Goal: Task Accomplishment & Management: Complete application form

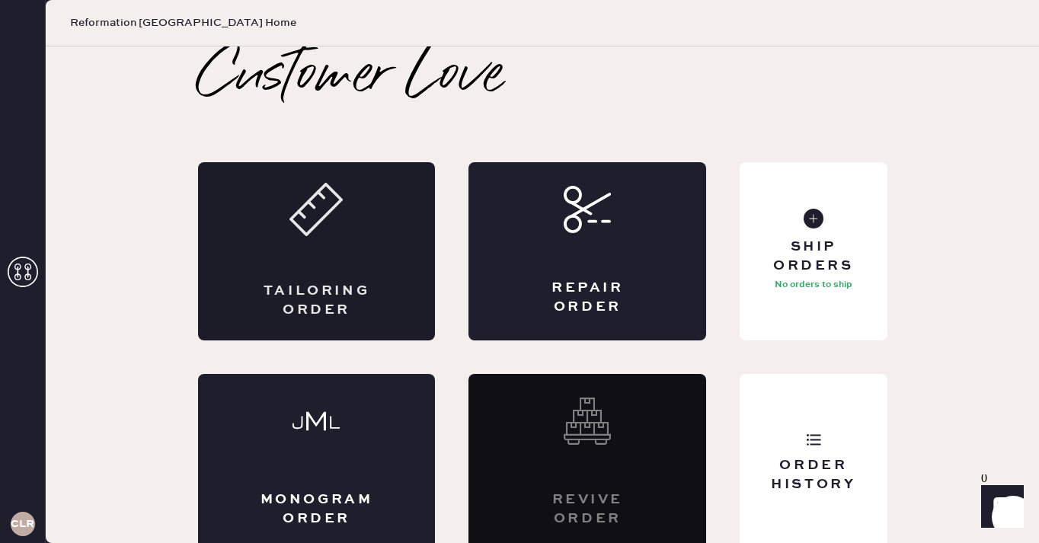
click at [308, 271] on div "Tailoring Order" at bounding box center [317, 251] width 238 height 178
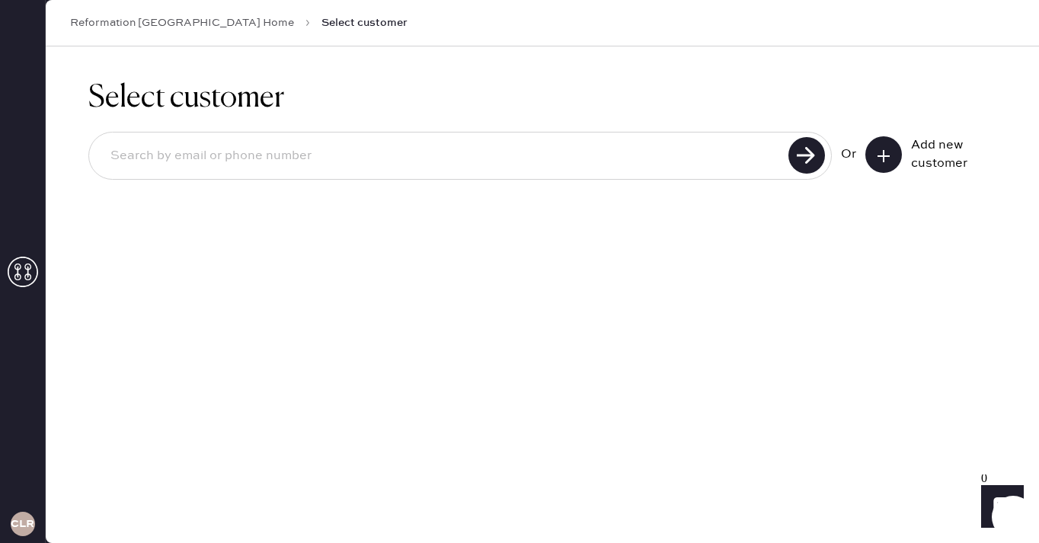
click at [299, 151] on input at bounding box center [441, 156] width 686 height 35
type input "[EMAIL_ADDRESS][DOMAIN_NAME]"
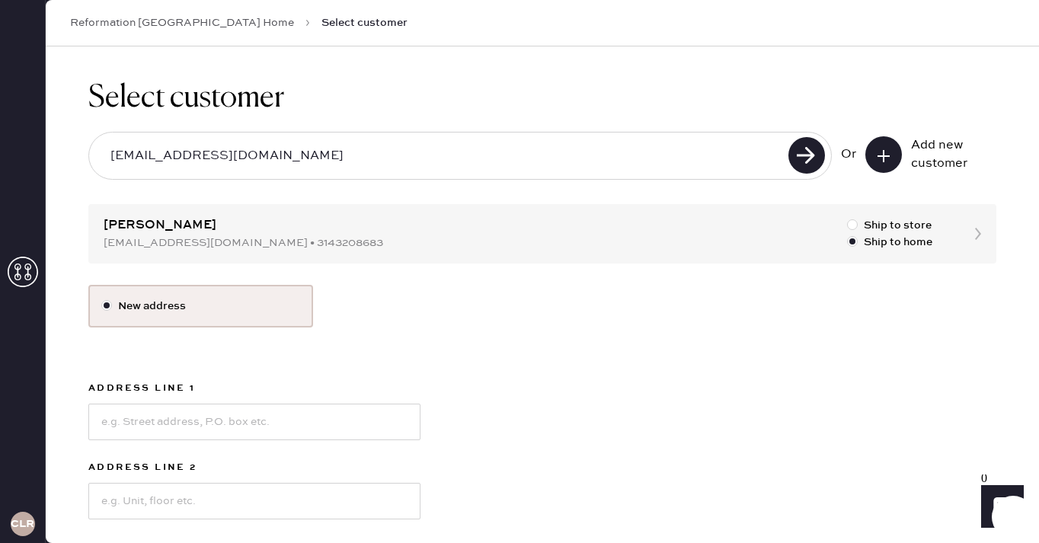
scroll to position [4, 0]
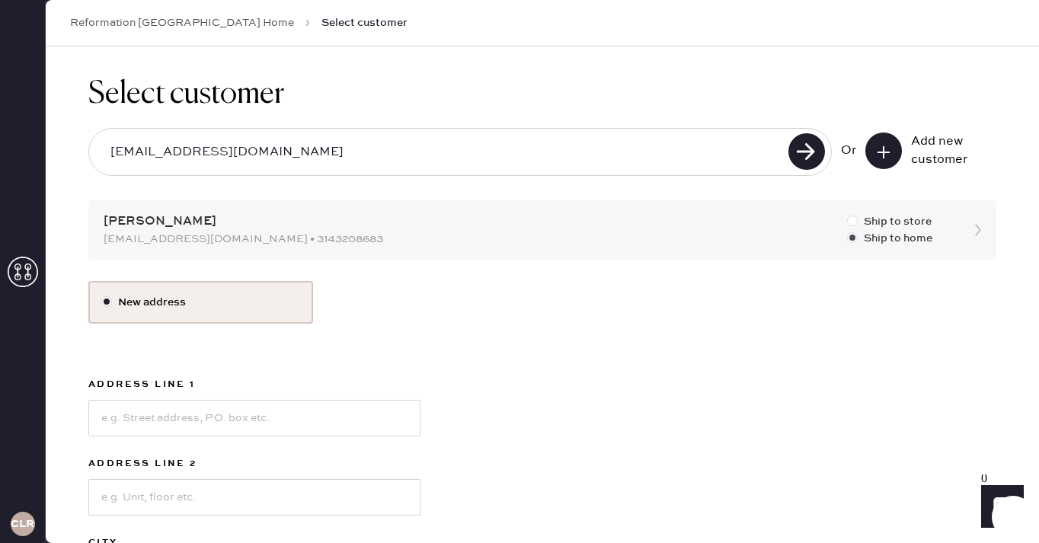
click at [853, 223] on div at bounding box center [852, 221] width 11 height 11
click at [848, 214] on input "Ship to store" at bounding box center [847, 213] width 1 height 1
radio input "true"
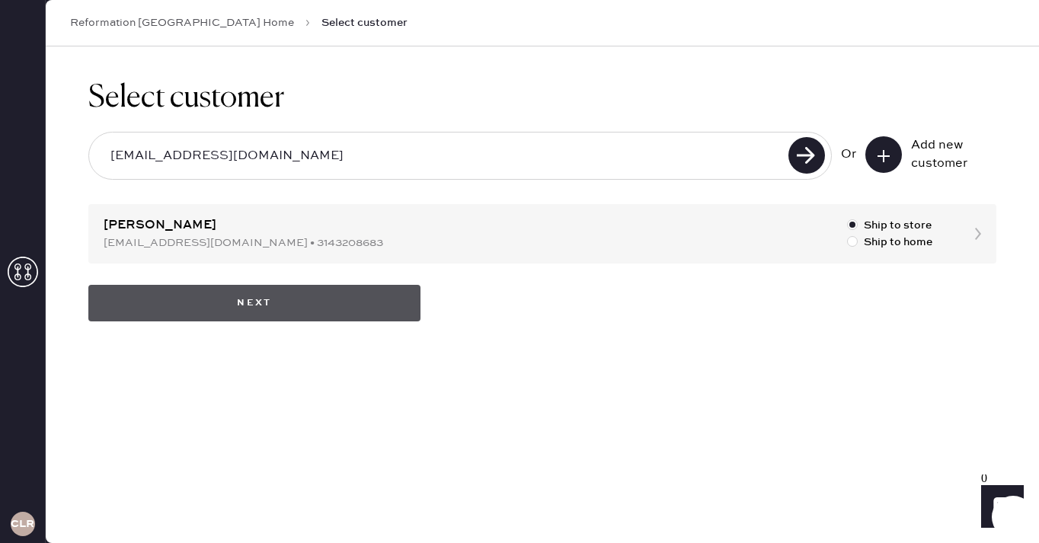
click at [333, 314] on button "Next" at bounding box center [254, 303] width 332 height 37
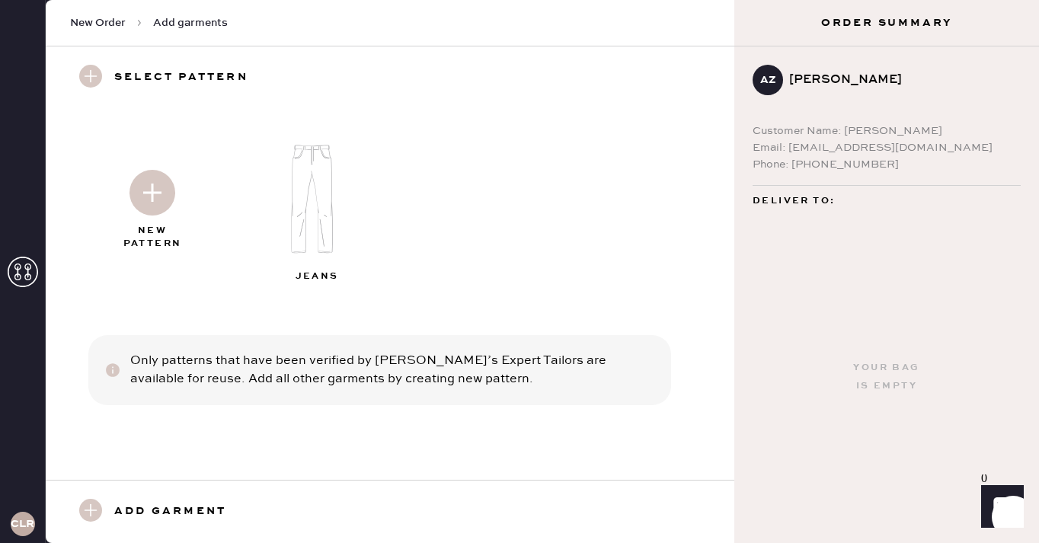
click at [165, 214] on img at bounding box center [153, 193] width 46 height 46
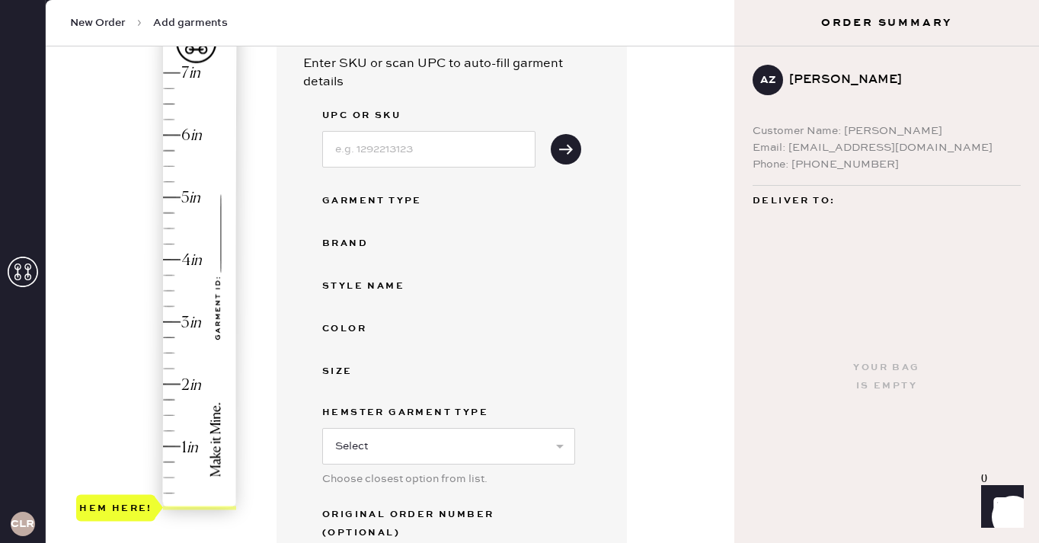
scroll to position [176, 0]
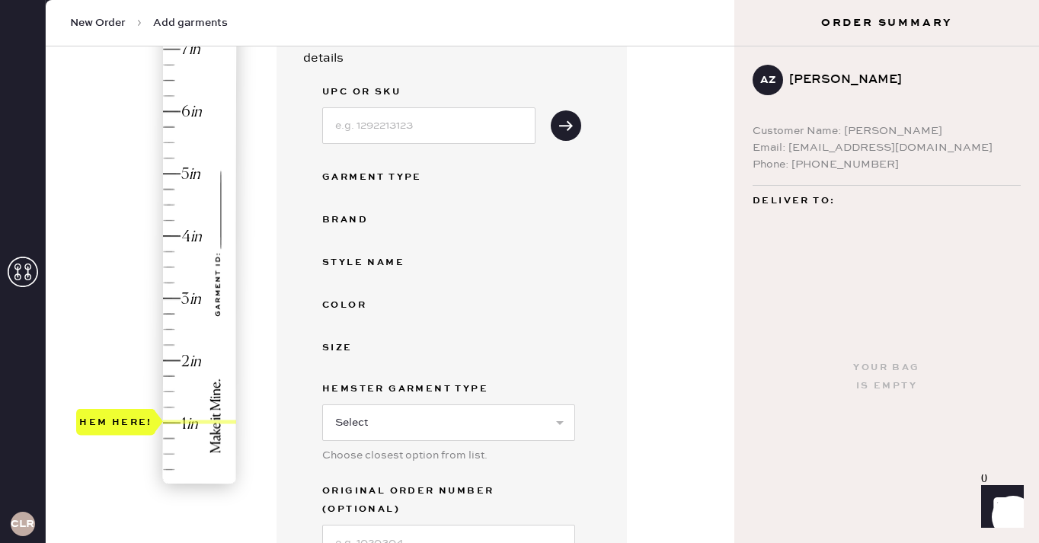
click at [184, 421] on div "Hem here!" at bounding box center [157, 268] width 162 height 450
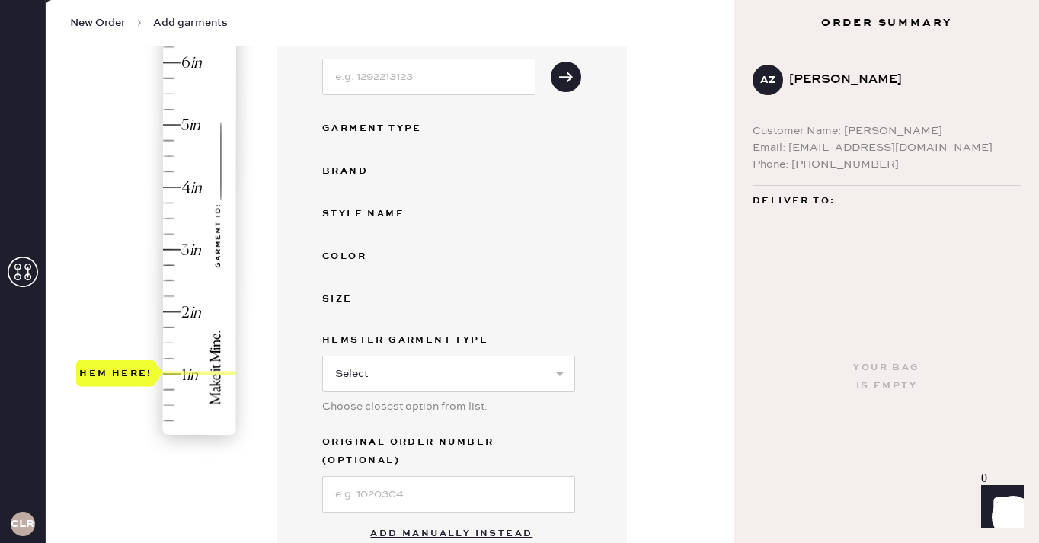
scroll to position [373, 0]
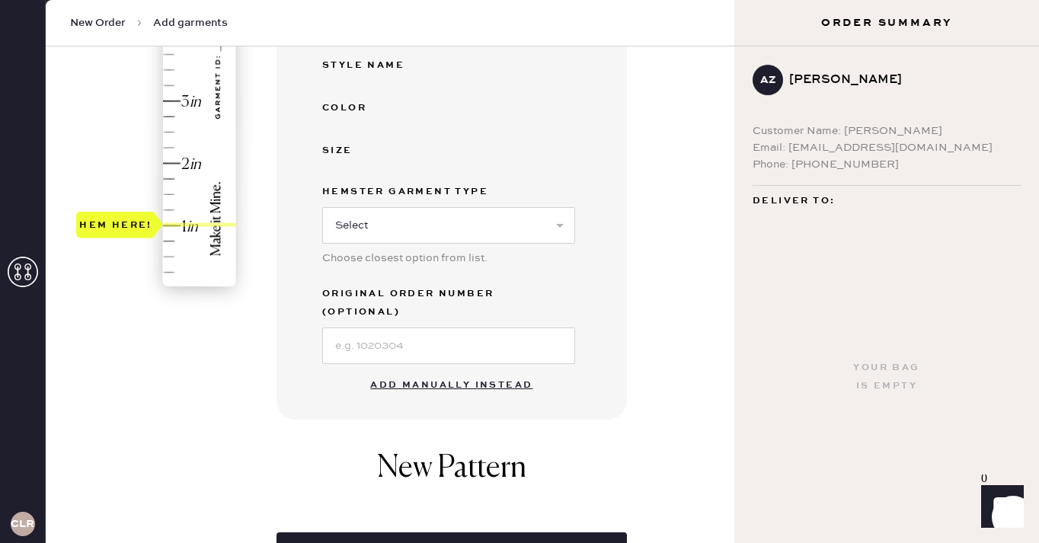
click at [441, 370] on button "Add manually instead" at bounding box center [451, 385] width 181 height 30
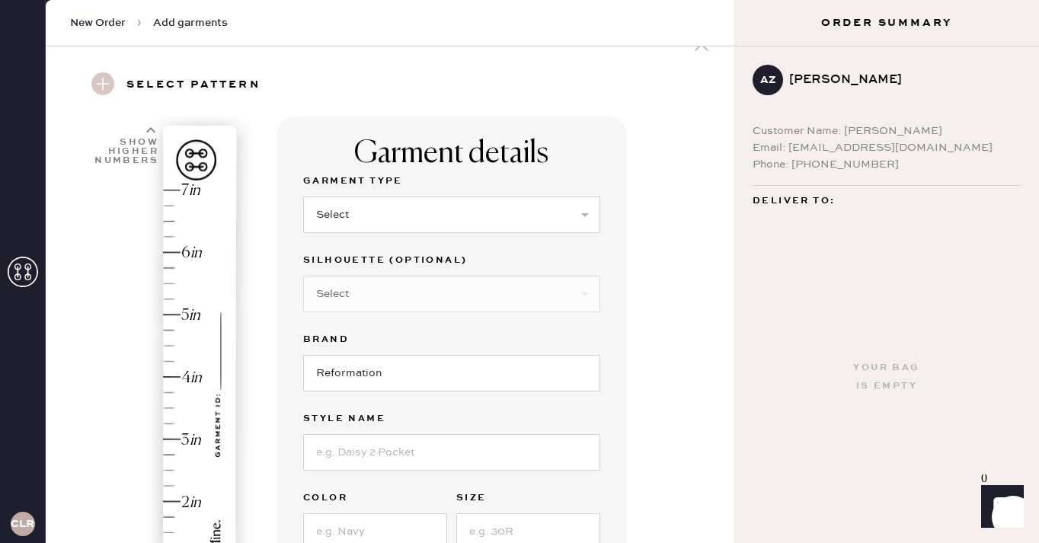
scroll to position [0, 0]
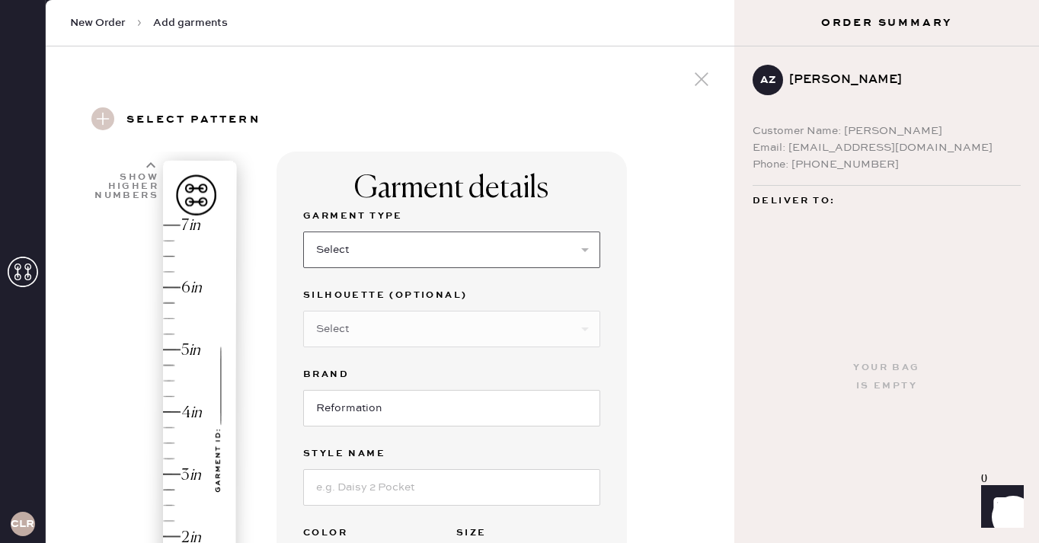
click at [413, 248] on select "Select Basic Skirt Jeans Leggings Pants Shorts Basic Sleeved Dress Basic Sleeve…" at bounding box center [451, 250] width 297 height 37
select select "4"
click at [368, 339] on select "Select Joggers Shorts Cropped Flare Boot Cut Straight Skinny Other" at bounding box center [451, 329] width 297 height 37
select select "11"
click at [386, 414] on input "Reformation" at bounding box center [451, 408] width 297 height 37
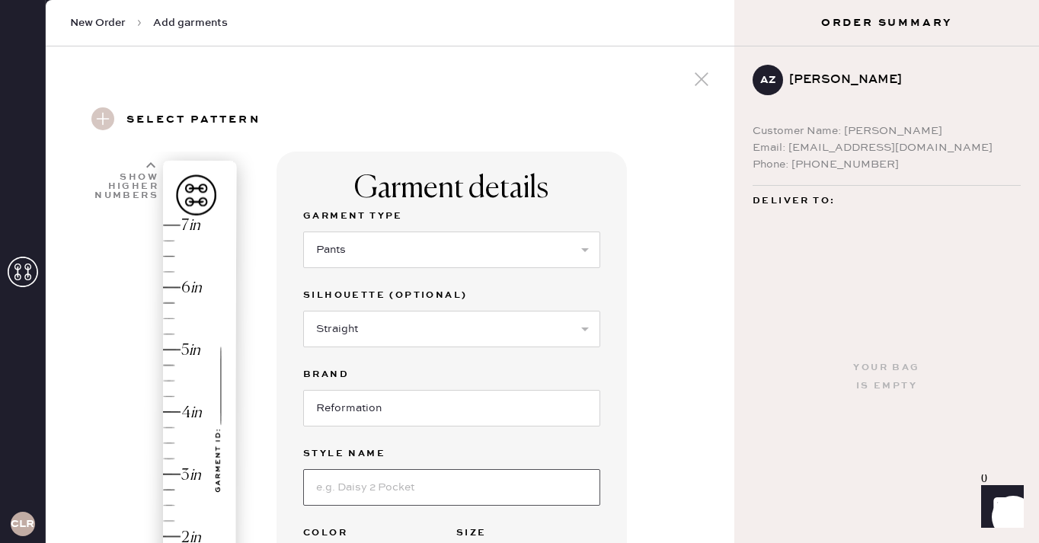
click at [379, 485] on input at bounding box center [451, 487] width 297 height 37
type input "Vida Low Rise Pant"
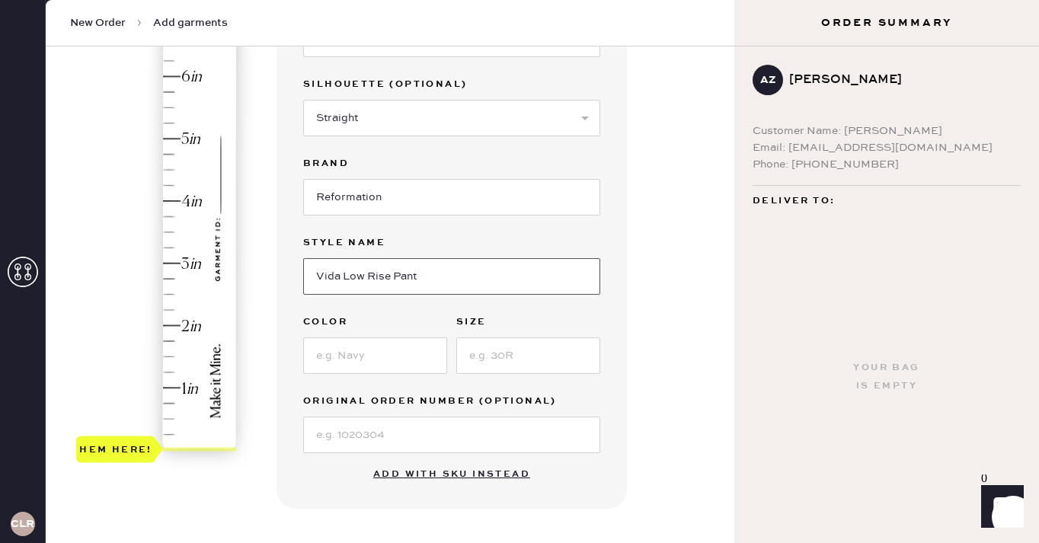
scroll to position [236, 0]
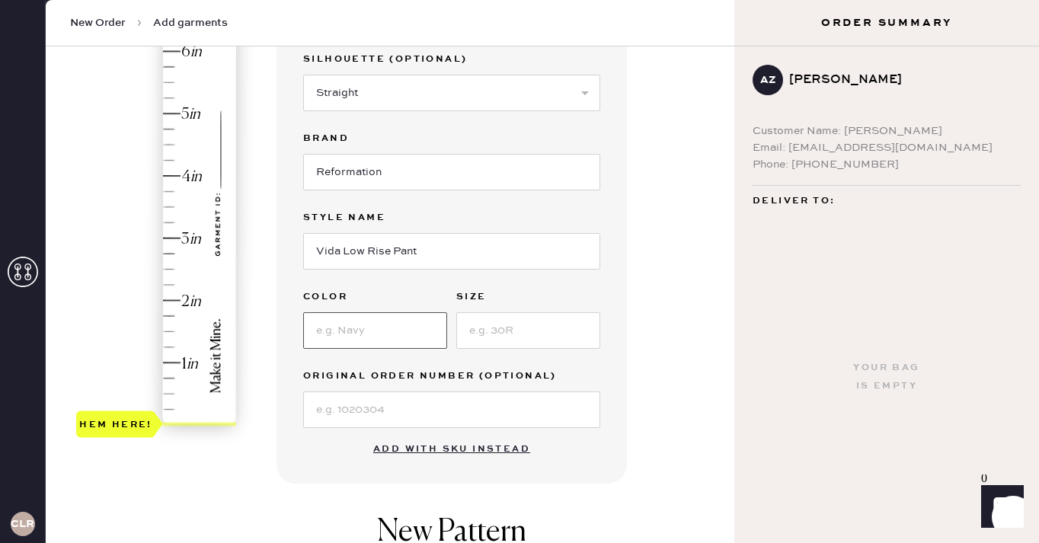
click at [355, 324] on input at bounding box center [375, 330] width 144 height 37
type input "V"
type input "Black"
click at [501, 318] on input at bounding box center [528, 330] width 144 height 37
type input "0"
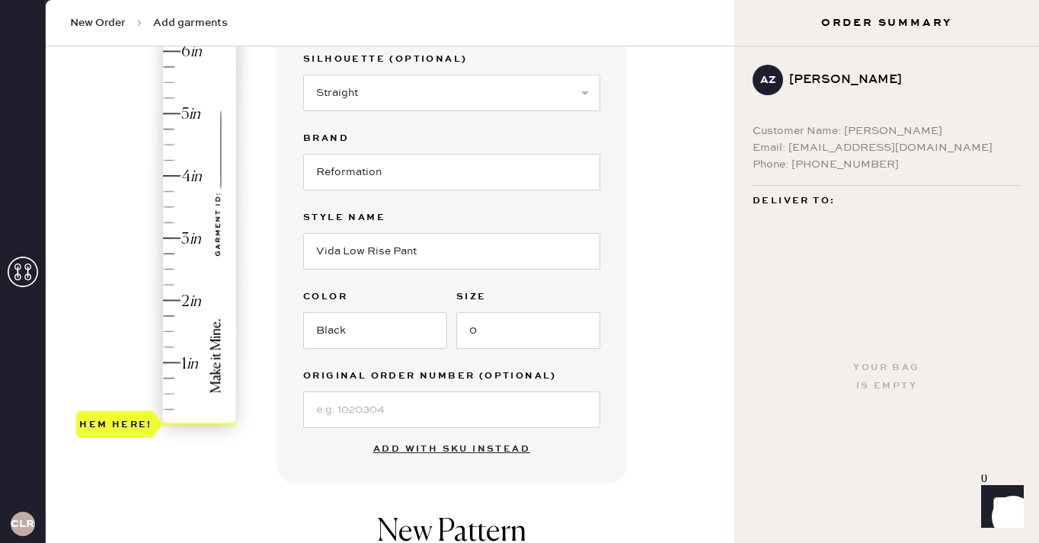
click at [720, 349] on div "Garment details Garment Type Select Basic Skirt Jeans Leggings Pants Shorts Bas…" at bounding box center [500, 347] width 446 height 865
click at [176, 371] on div "Hem here!" at bounding box center [157, 207] width 162 height 450
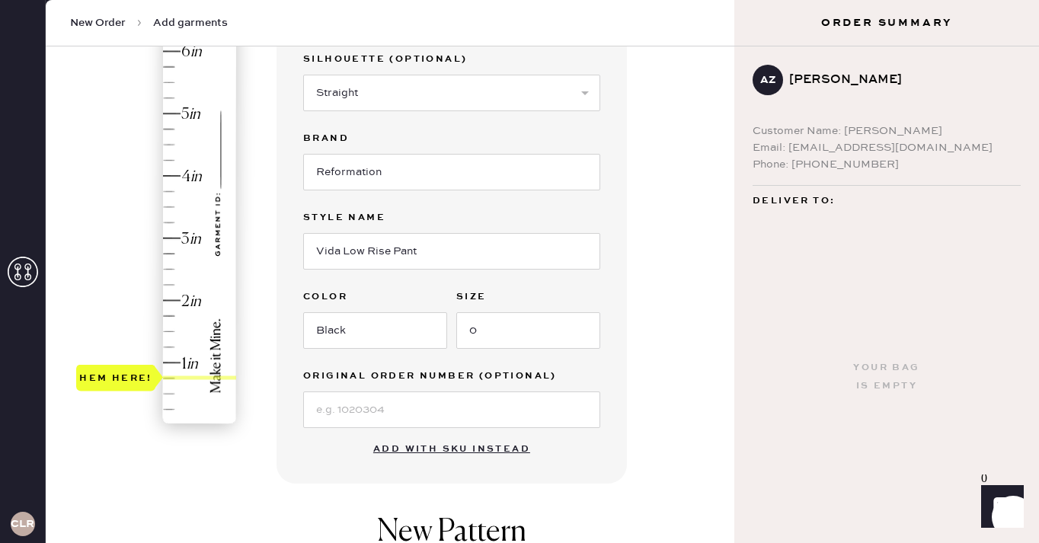
type input "1"
click at [179, 358] on div "Hem here!" at bounding box center [157, 207] width 162 height 450
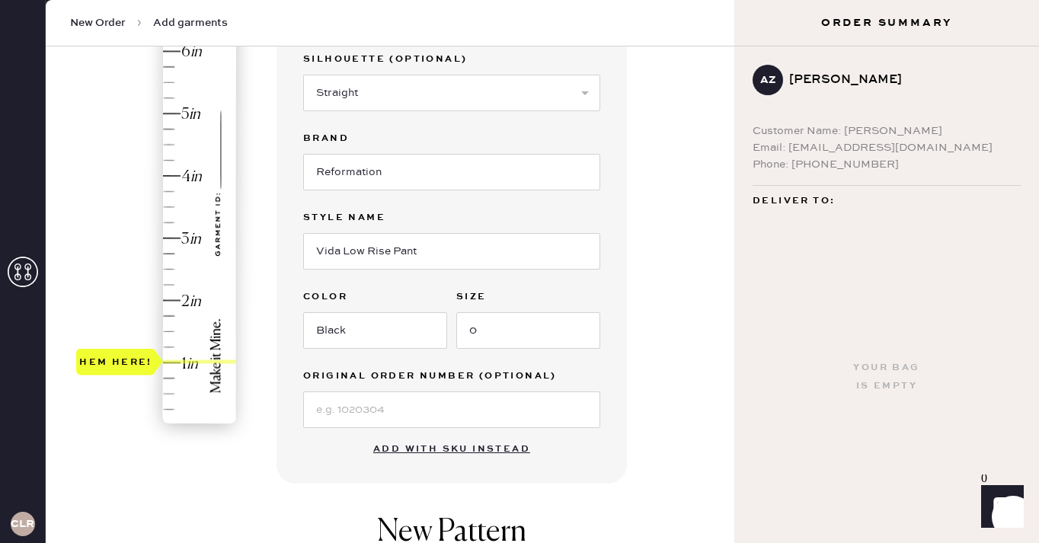
scroll to position [681, 0]
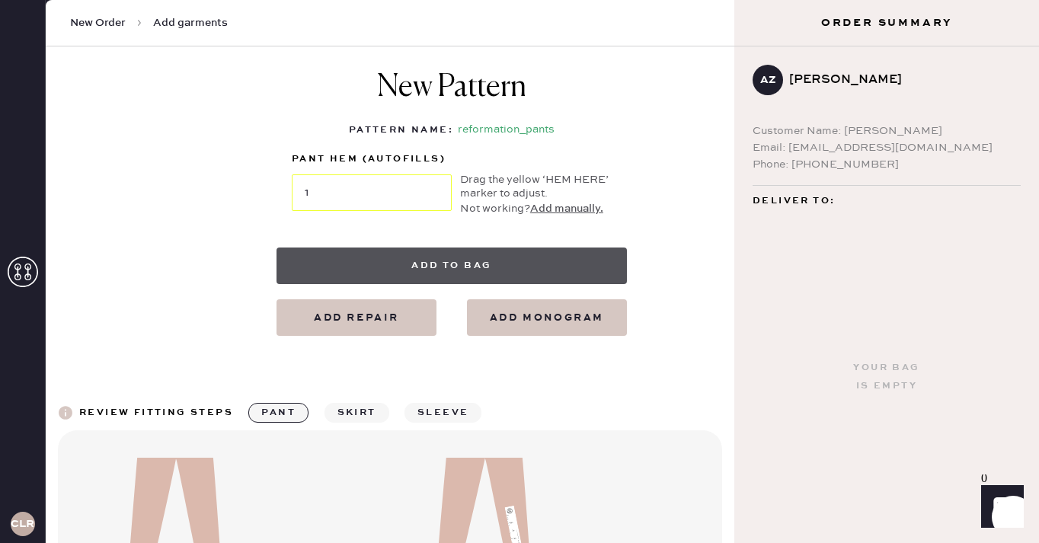
click at [420, 267] on button "Add to bag" at bounding box center [452, 266] width 350 height 37
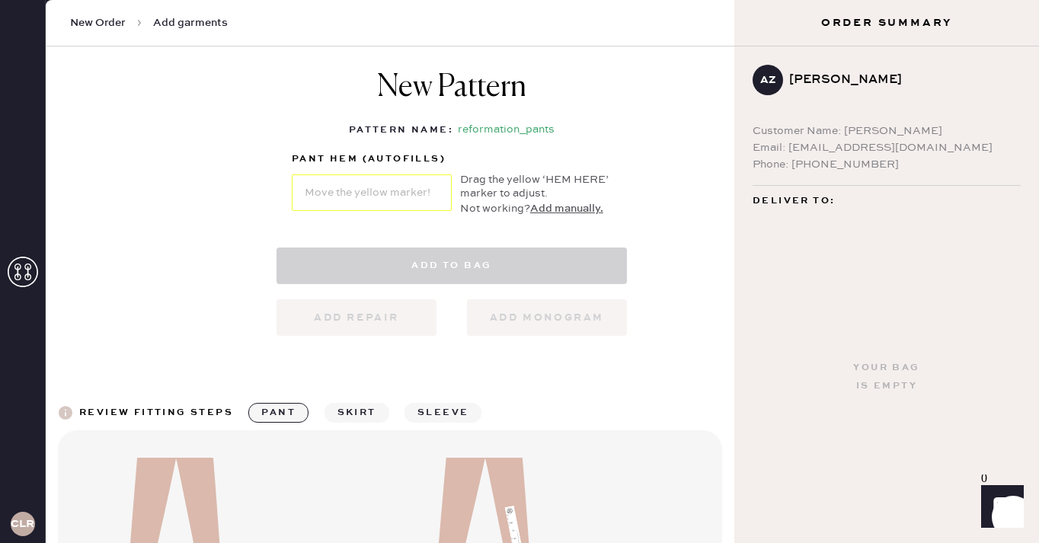
select select "4"
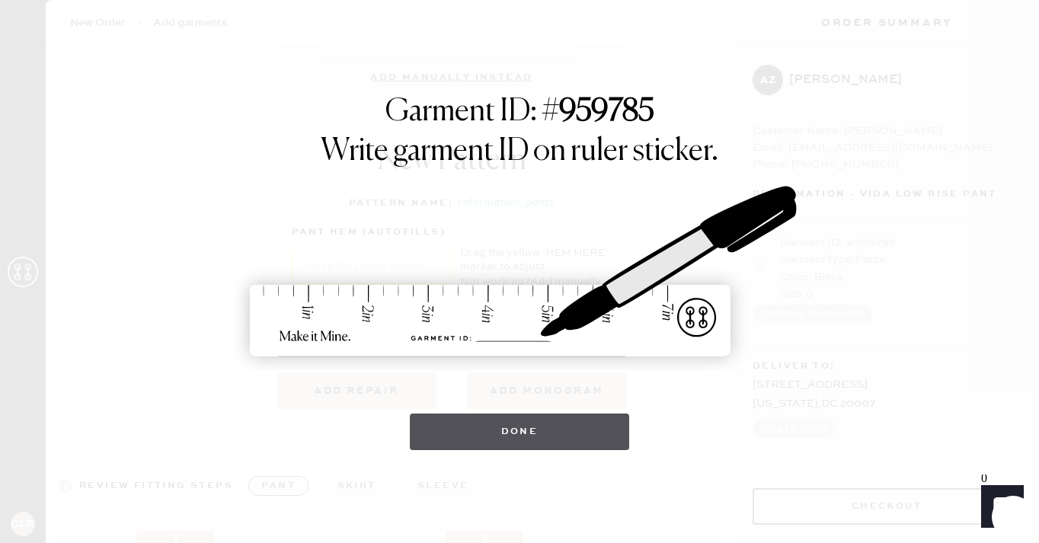
click at [522, 434] on button "Done" at bounding box center [520, 432] width 220 height 37
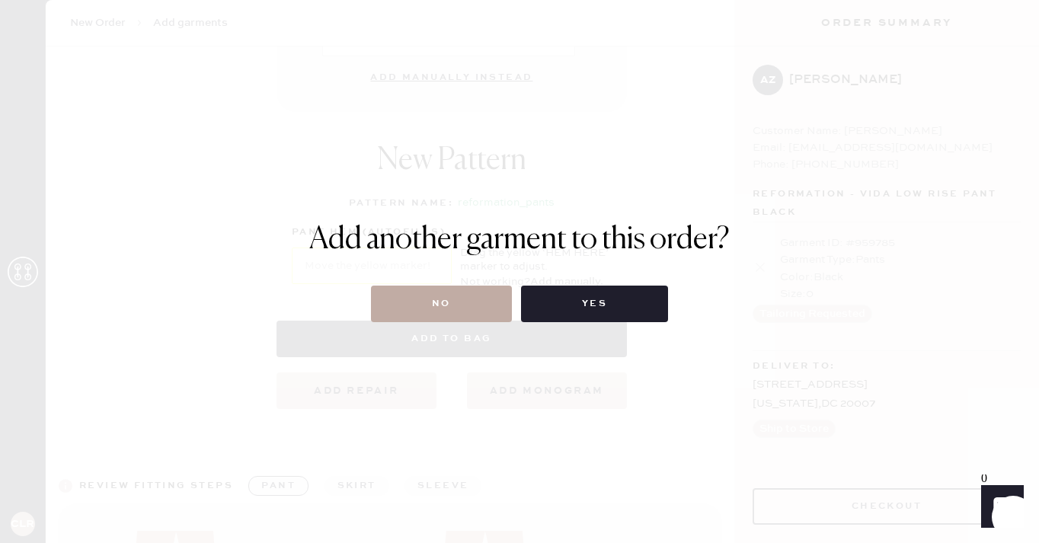
click at [474, 302] on button "No" at bounding box center [441, 304] width 141 height 37
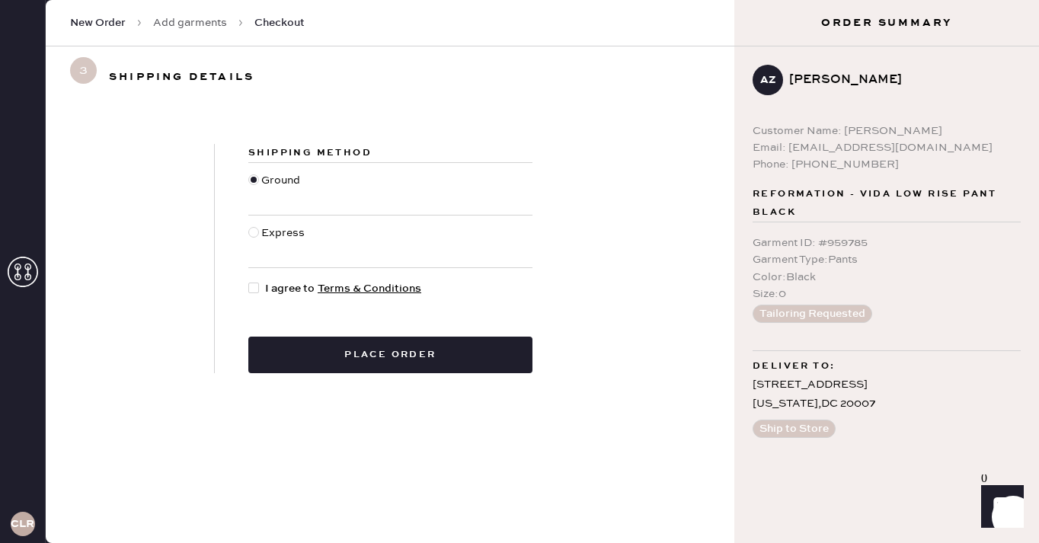
click at [254, 292] on div at bounding box center [253, 288] width 11 height 11
click at [249, 281] on input "I agree to Terms & Conditions" at bounding box center [248, 280] width 1 height 1
checkbox input "true"
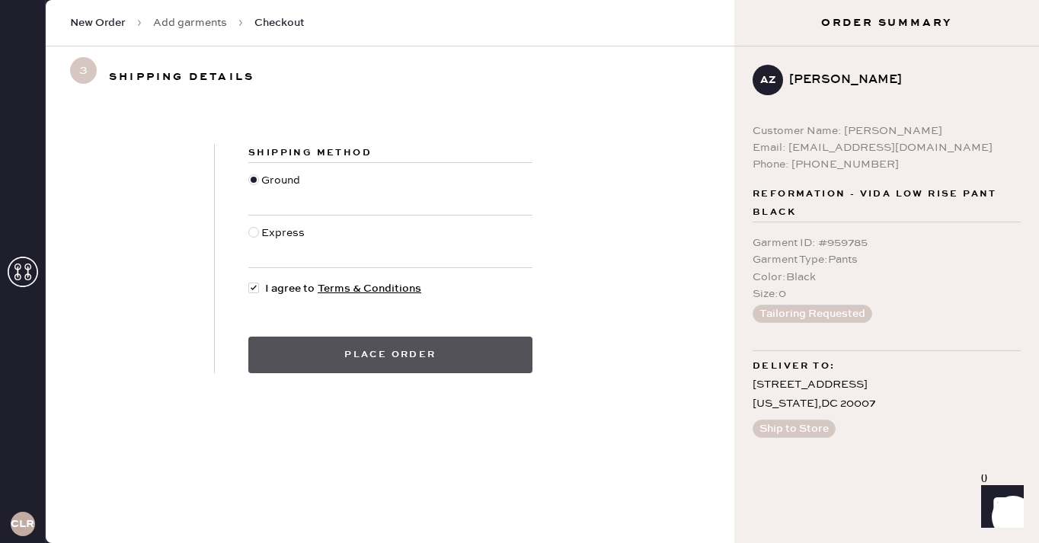
click at [394, 363] on button "Place order" at bounding box center [390, 355] width 284 height 37
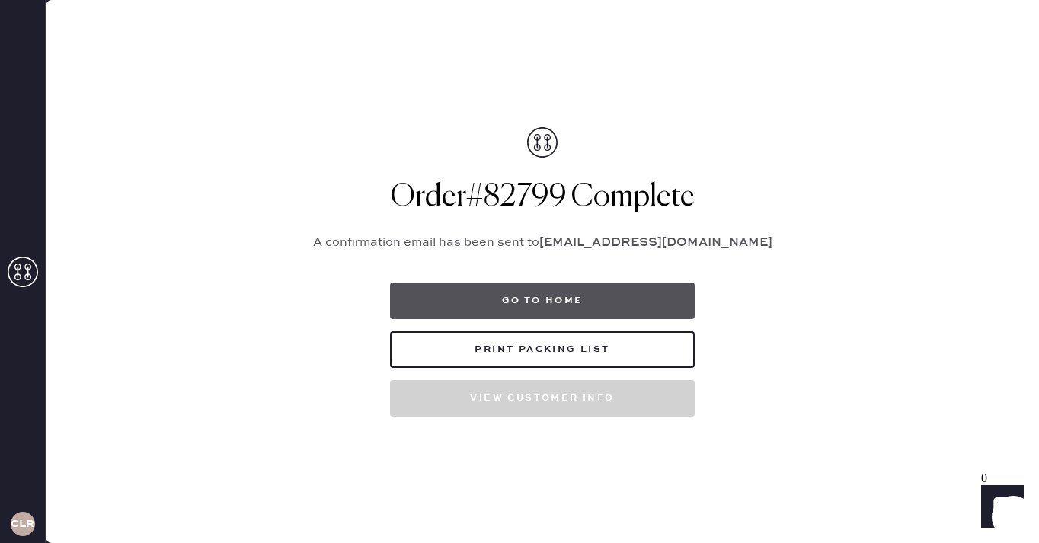
click at [527, 303] on button "Go to home" at bounding box center [542, 301] width 305 height 37
